Goal: Information Seeking & Learning: Learn about a topic

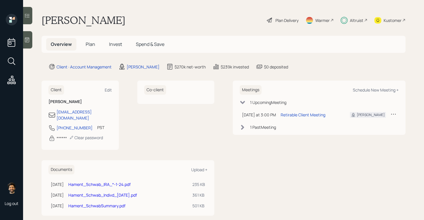
click at [115, 42] on span "Invest" at bounding box center [115, 44] width 13 height 6
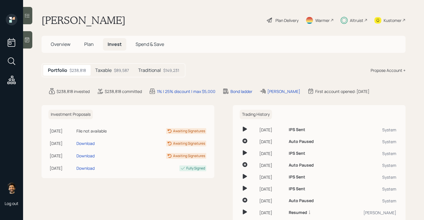
click at [90, 46] on span "Plan" at bounding box center [89, 44] width 10 height 6
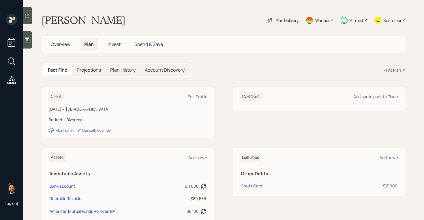
click at [275, 23] on div "Plan Delivery" at bounding box center [282, 20] width 33 height 13
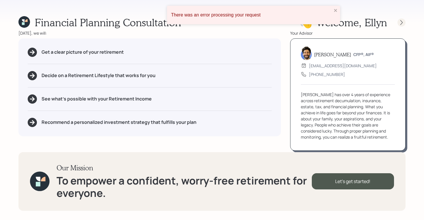
click at [399, 22] on icon at bounding box center [401, 23] width 6 height 6
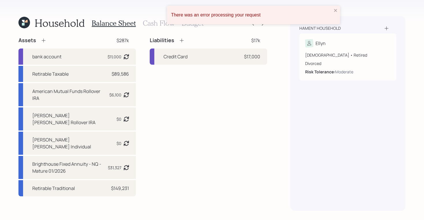
click at [332, 11] on div "There was an error processing your request" at bounding box center [251, 15] width 164 height 9
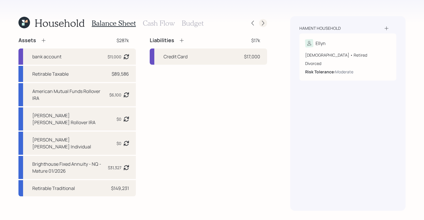
click at [262, 23] on icon at bounding box center [263, 23] width 6 height 6
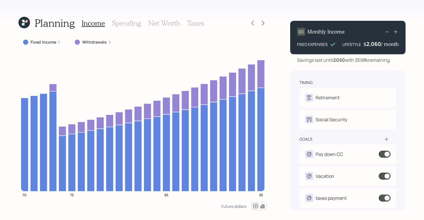
click at [26, 18] on icon at bounding box center [24, 23] width 12 height 12
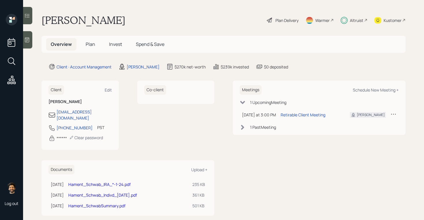
scroll to position [4, 0]
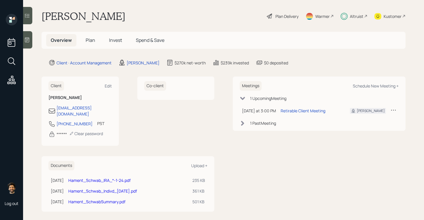
click at [89, 39] on span "Plan" at bounding box center [91, 40] width 10 height 6
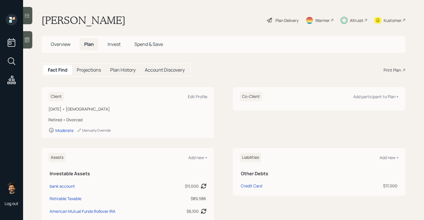
click at [112, 49] on h5 "Invest" at bounding box center [114, 44] width 22 height 12
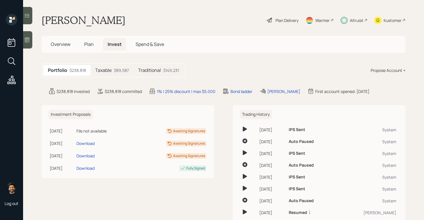
click at [111, 73] on h5 "Taxable" at bounding box center [103, 69] width 16 height 5
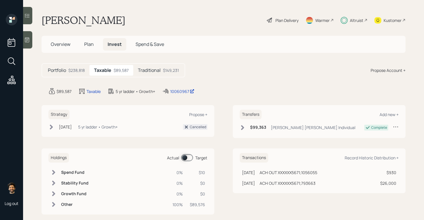
click at [150, 73] on h5 "Traditional" at bounding box center [149, 69] width 23 height 5
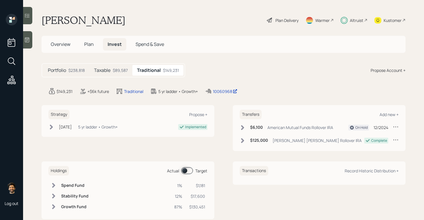
click at [111, 67] on div "Taxable $89,587" at bounding box center [110, 70] width 43 height 11
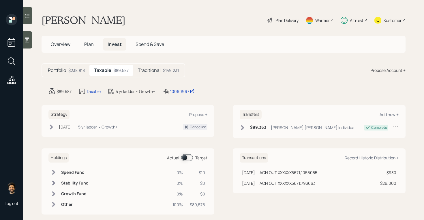
click at [87, 43] on span "Plan" at bounding box center [89, 44] width 10 height 6
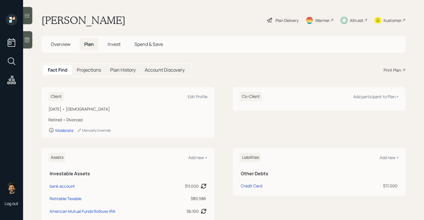
click at [87, 43] on span "Plan" at bounding box center [89, 44] width 10 height 6
click at [354, 17] on div "Altruist" at bounding box center [356, 20] width 14 height 6
